Goal: Browse casually

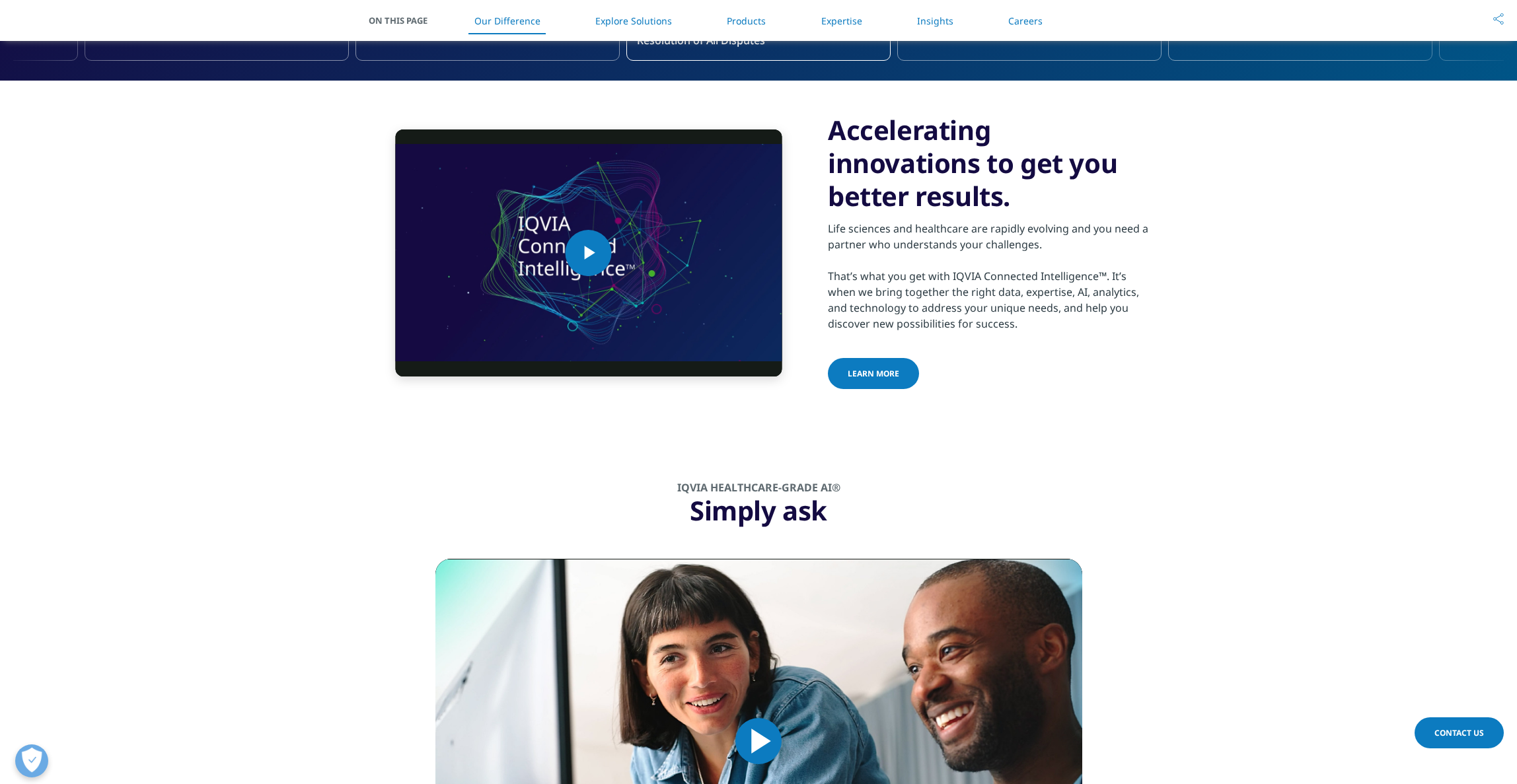
scroll to position [646, 0]
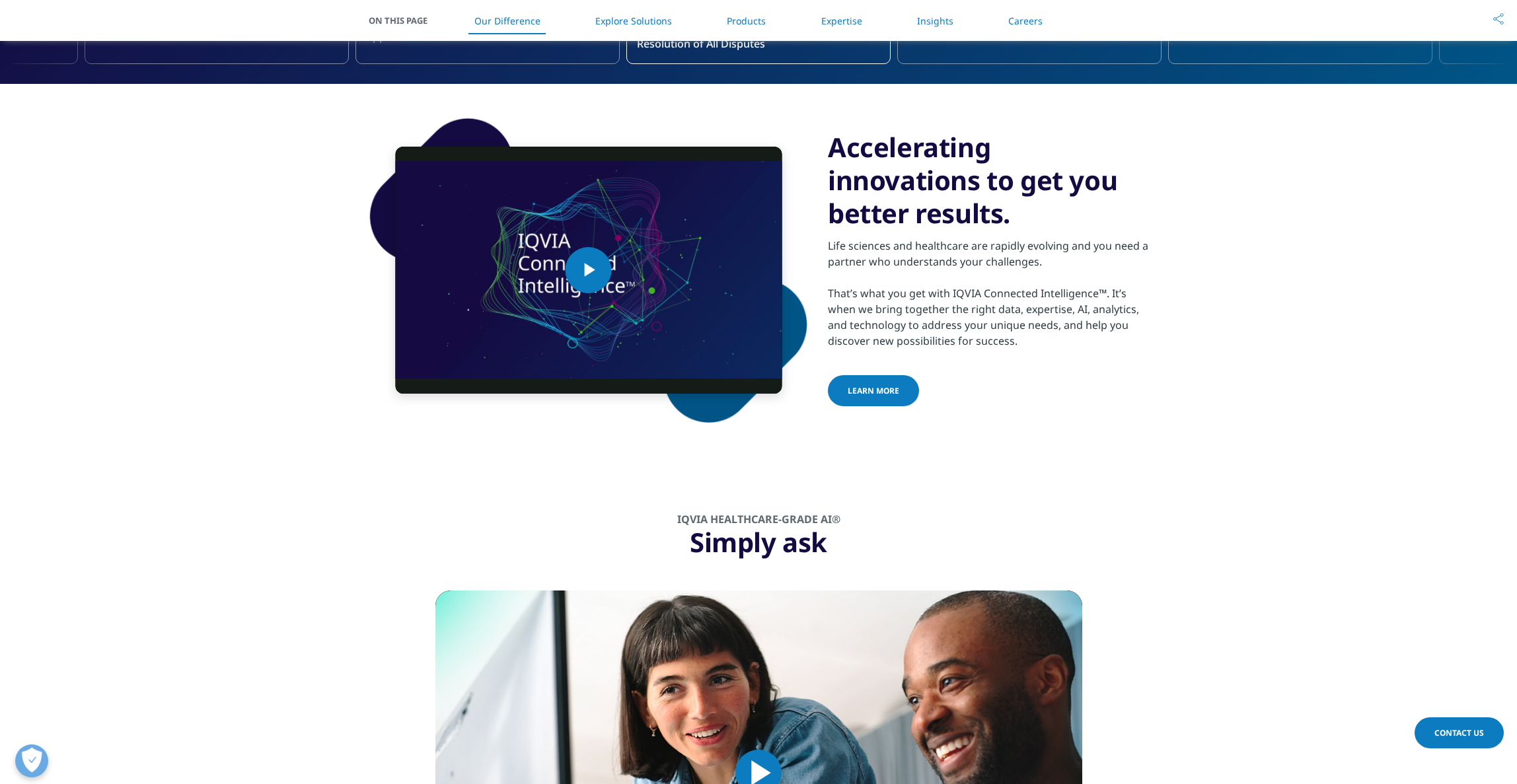
click at [253, 217] on section "Video Player is loading. Play Video Play Skip Backward Skip Forward Mute Curren…" at bounding box center [758, 270] width 1517 height 373
